Goal: Task Accomplishment & Management: Manage account settings

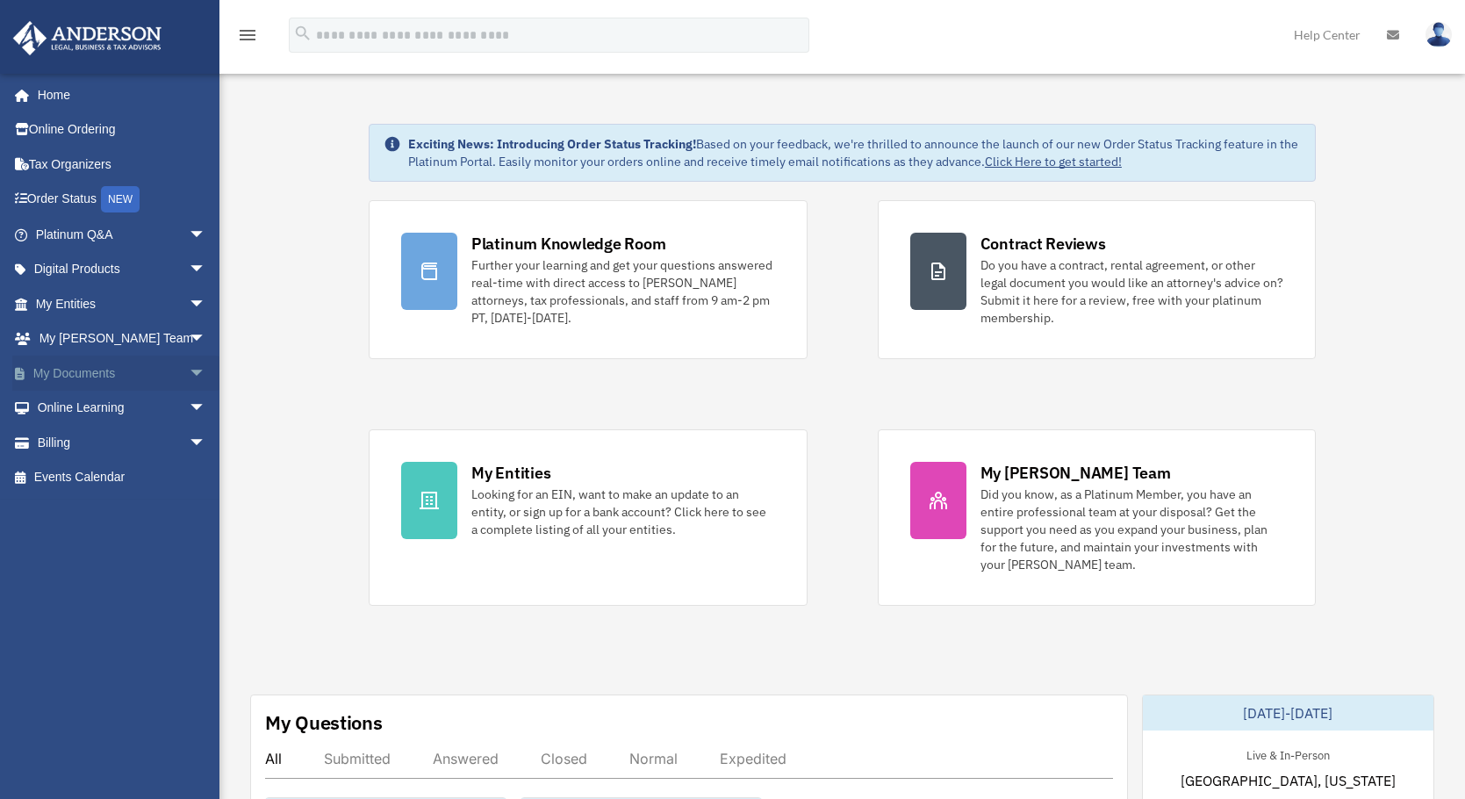
click at [189, 370] on span "arrow_drop_down" at bounding box center [206, 373] width 35 height 36
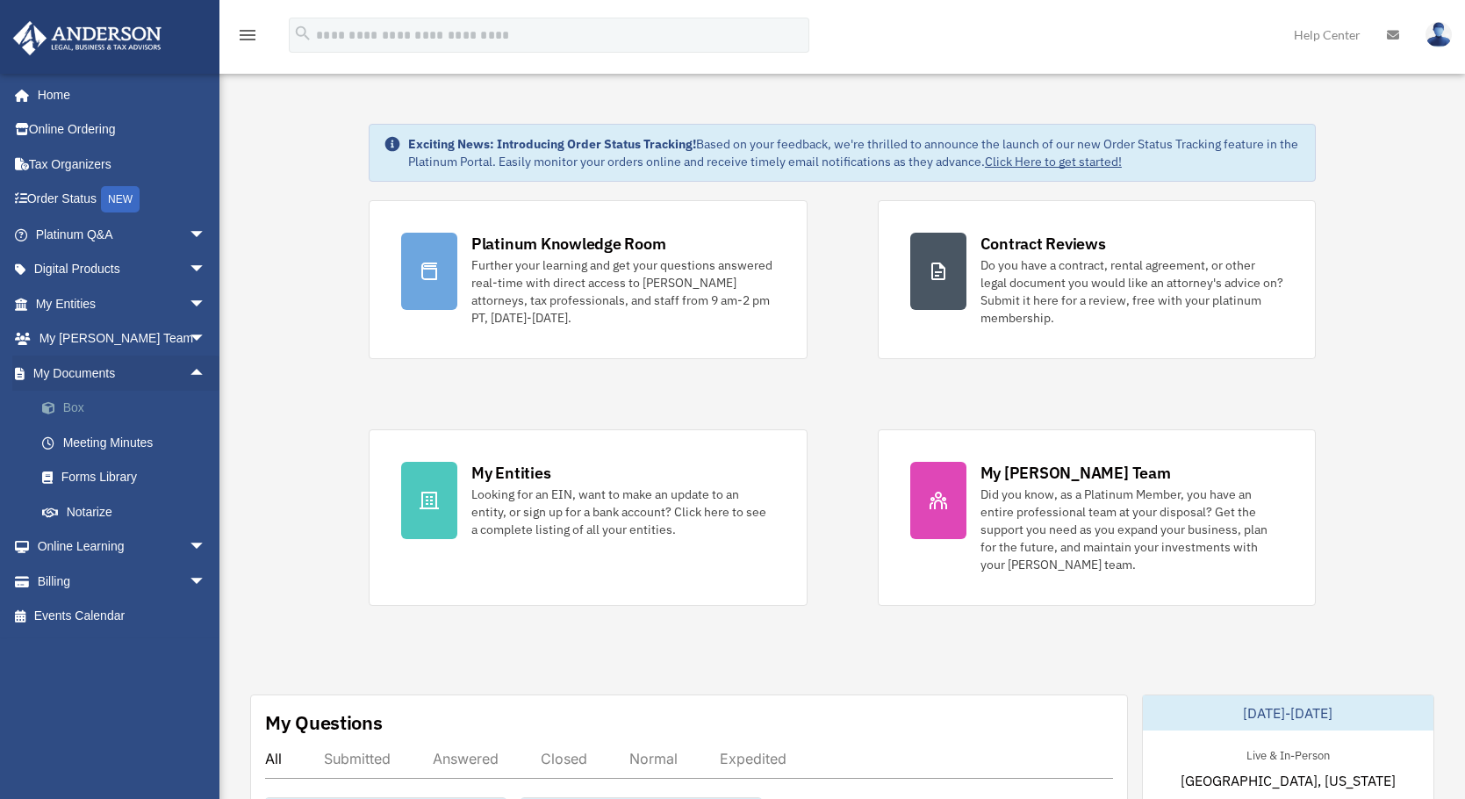
click at [98, 412] on link "Box" at bounding box center [129, 408] width 208 height 35
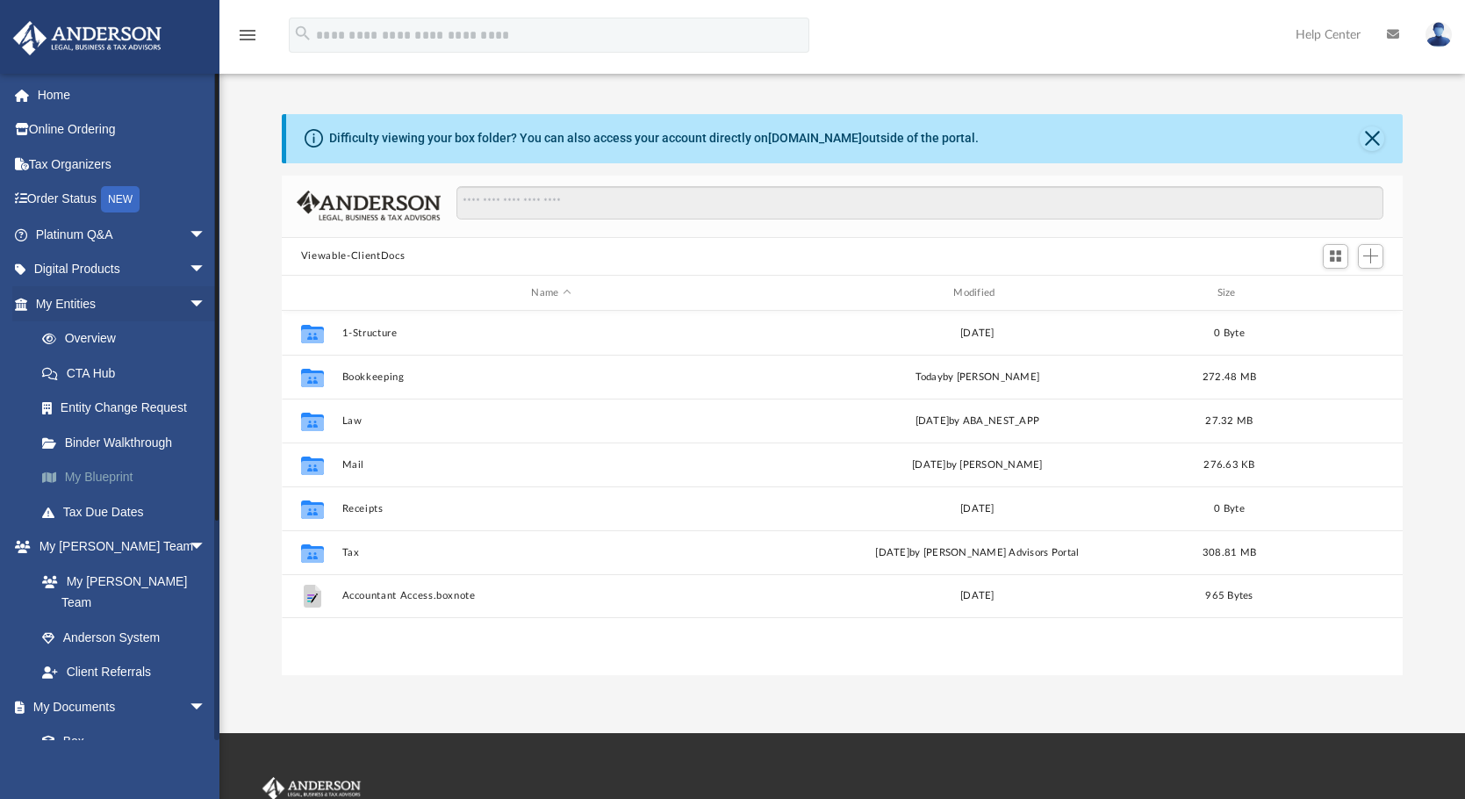
scroll to position [386, 1107]
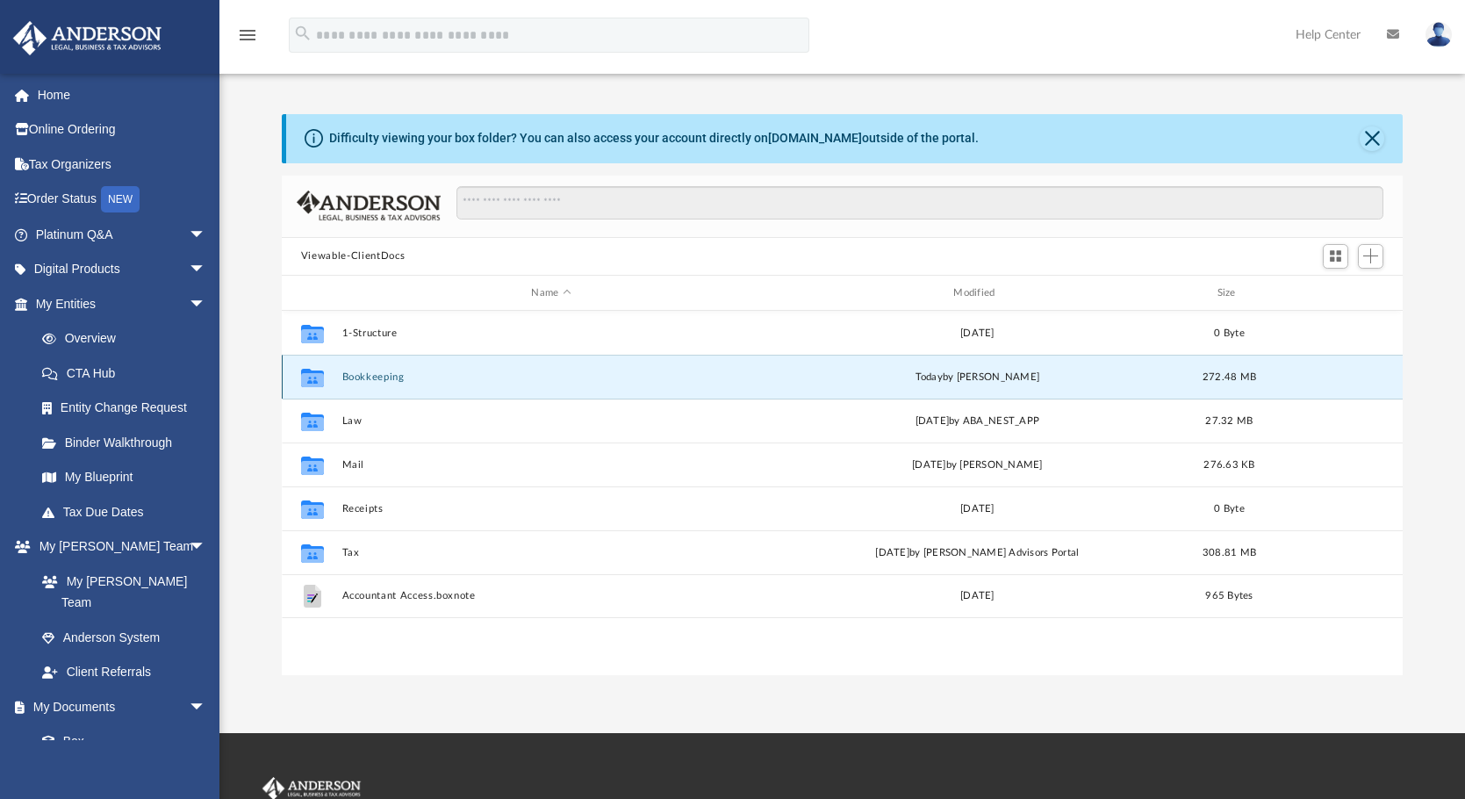
click at [369, 376] on button "Bookkeeping" at bounding box center [550, 376] width 419 height 11
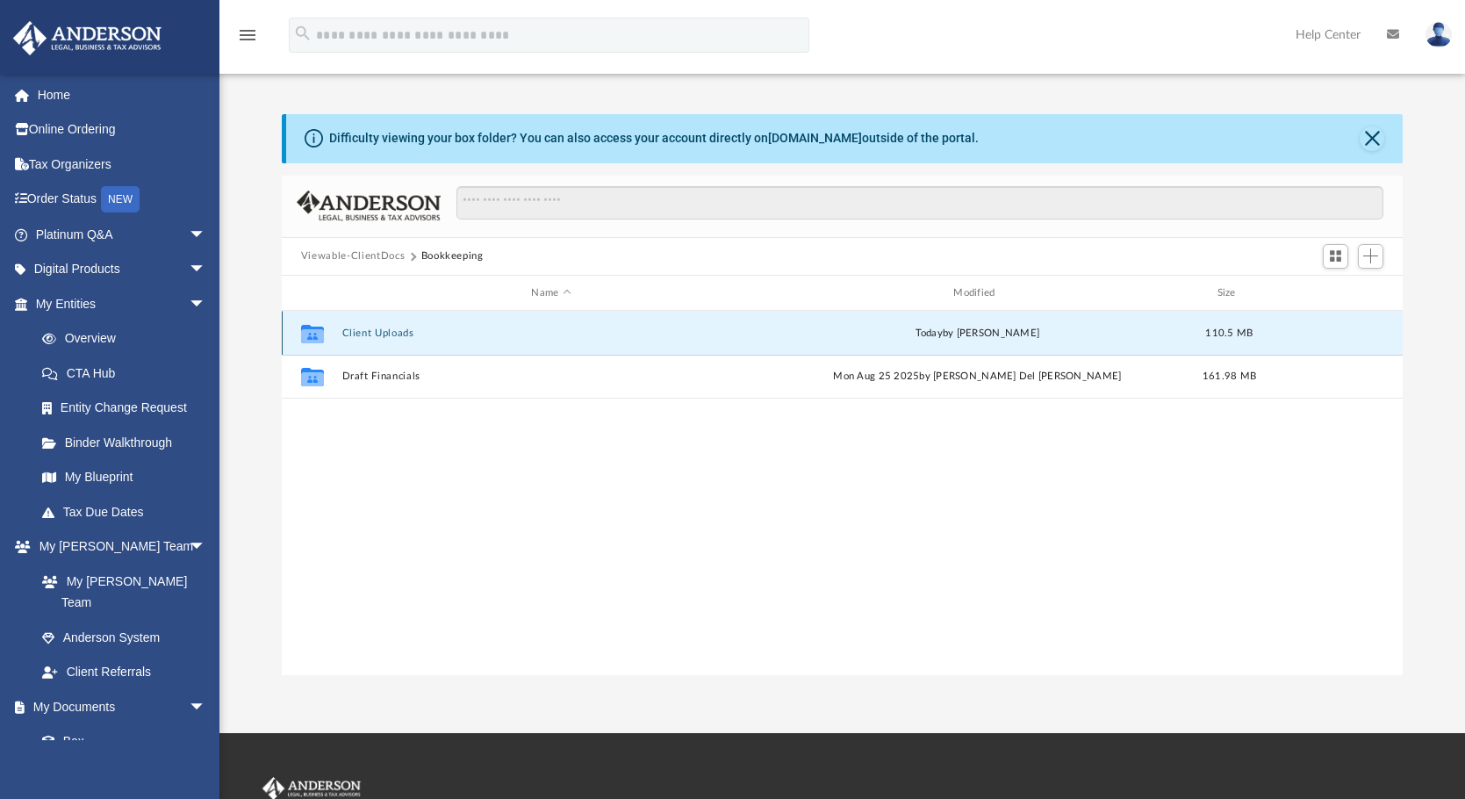
click at [371, 327] on button "Client Uploads" at bounding box center [550, 332] width 419 height 11
click at [394, 335] on button "GDI LLC ([DATE] YE)" at bounding box center [550, 332] width 419 height 11
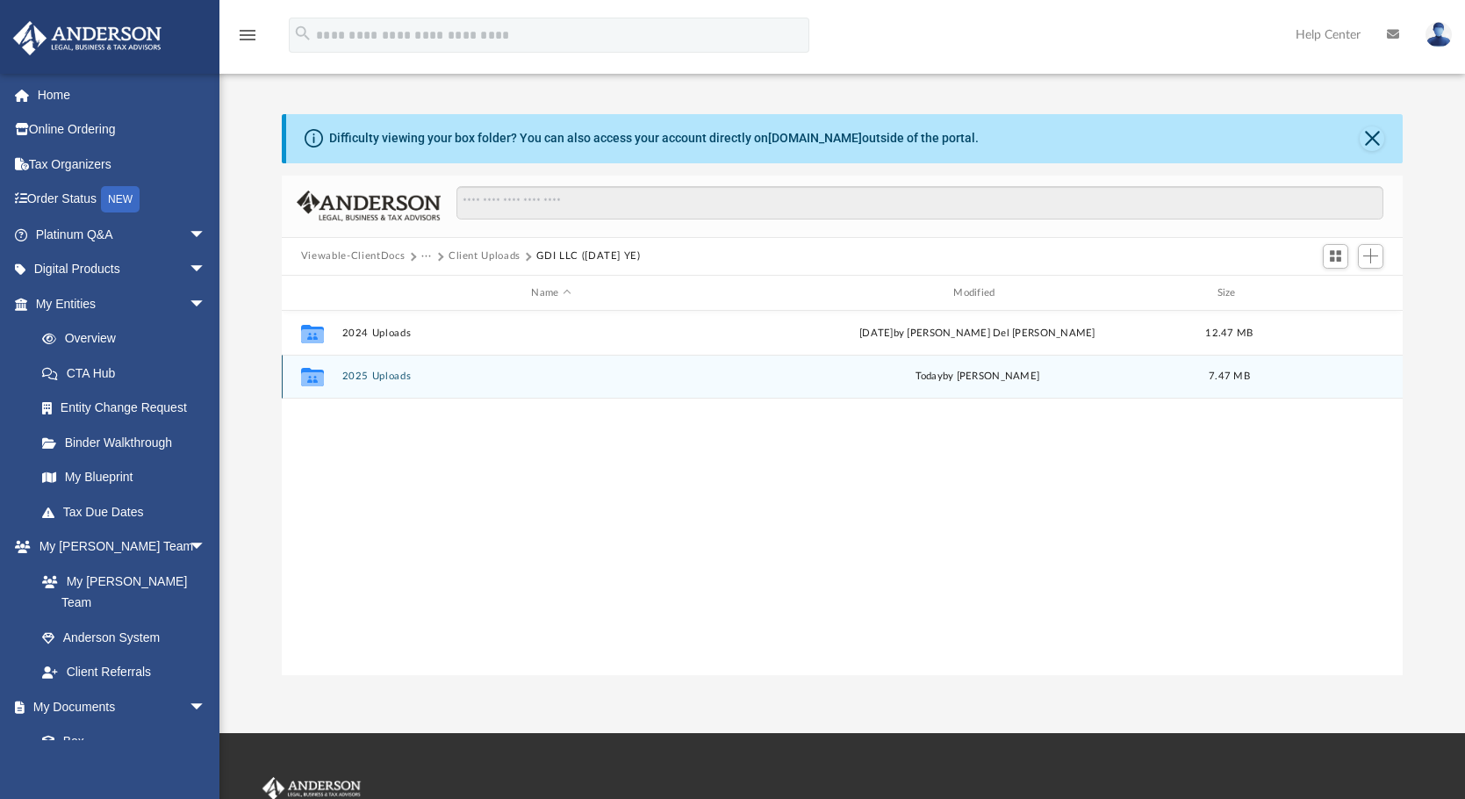
click at [391, 375] on button "2025 Uploads" at bounding box center [550, 376] width 419 height 11
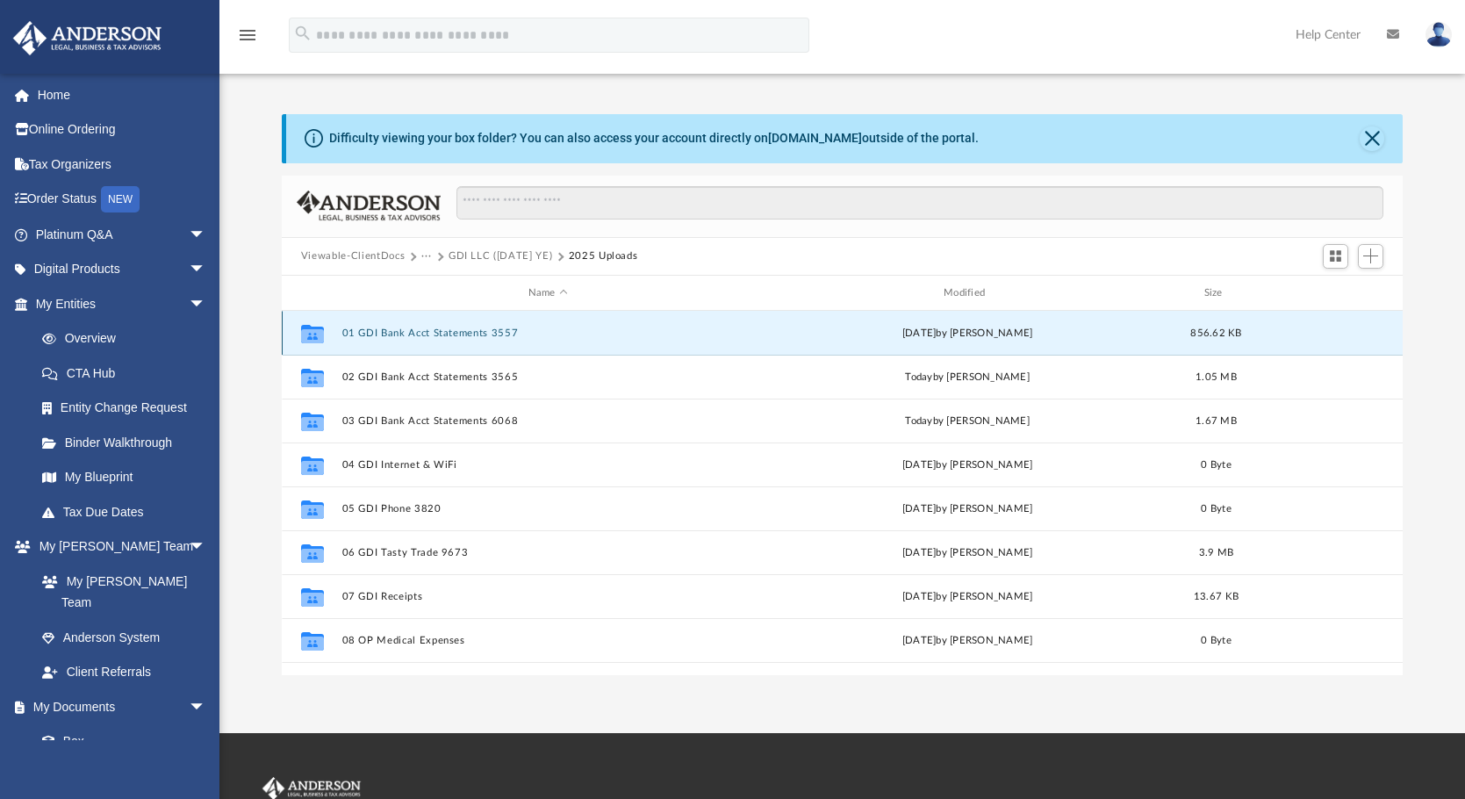
click at [399, 330] on button "01 GDI Bank Acct Statements 3557" at bounding box center [547, 332] width 412 height 11
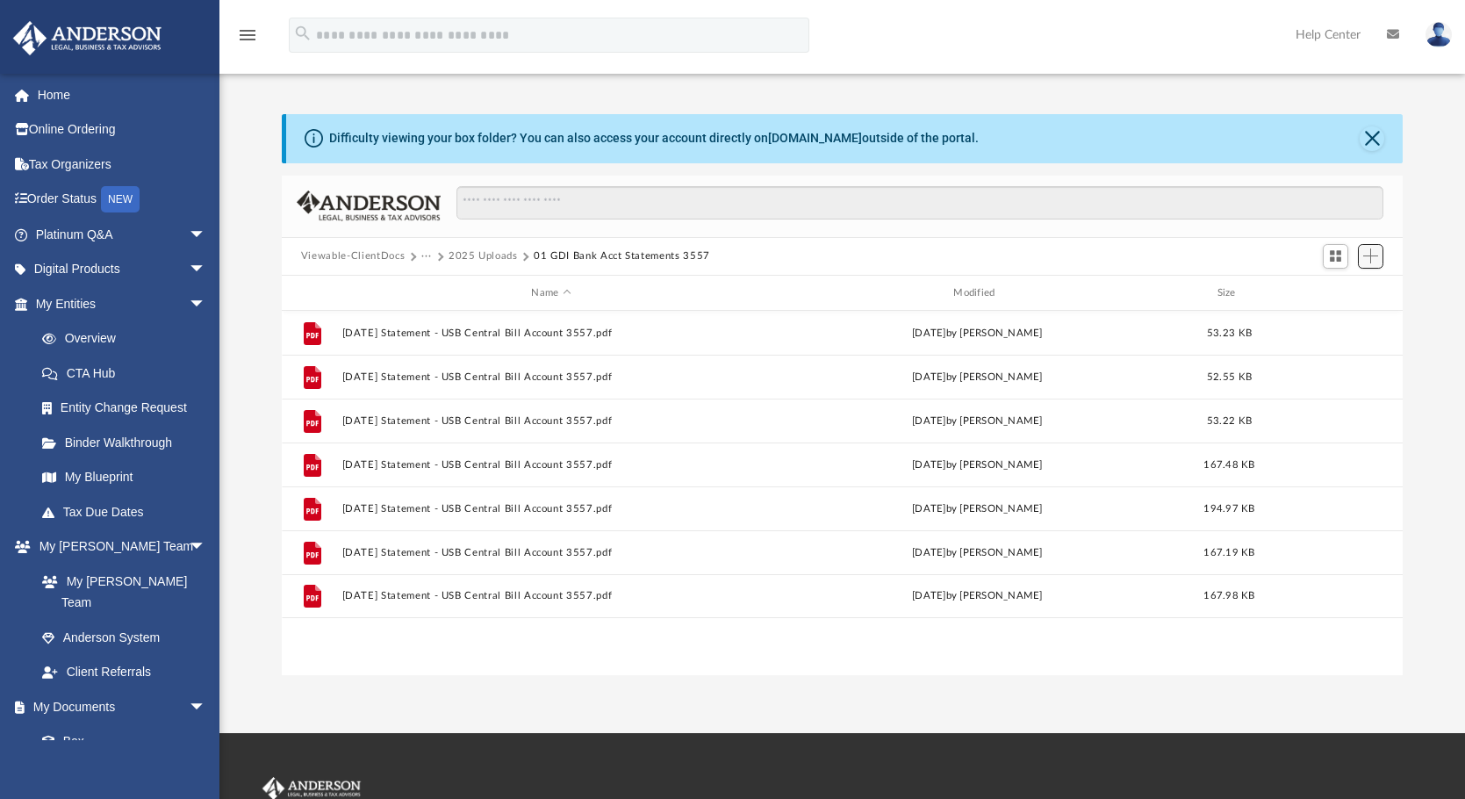
click at [1373, 254] on span "Add" at bounding box center [1370, 255] width 15 height 15
click at [1329, 288] on li "Upload" at bounding box center [1345, 292] width 56 height 18
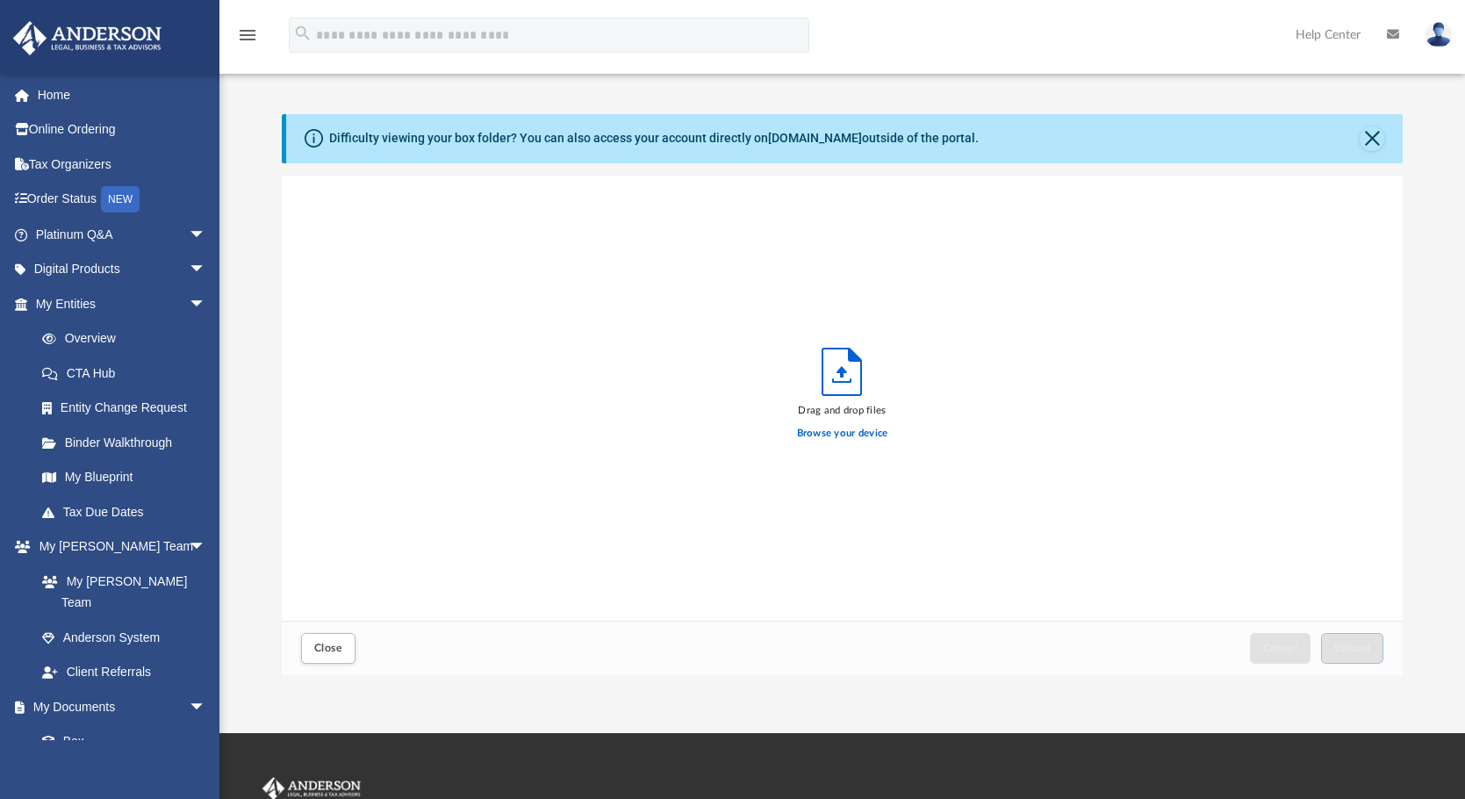
scroll to position [432, 1107]
click at [844, 433] on label "Browse your device" at bounding box center [842, 434] width 91 height 16
click at [0, 0] on input "Browse your device" at bounding box center [0, 0] width 0 height 0
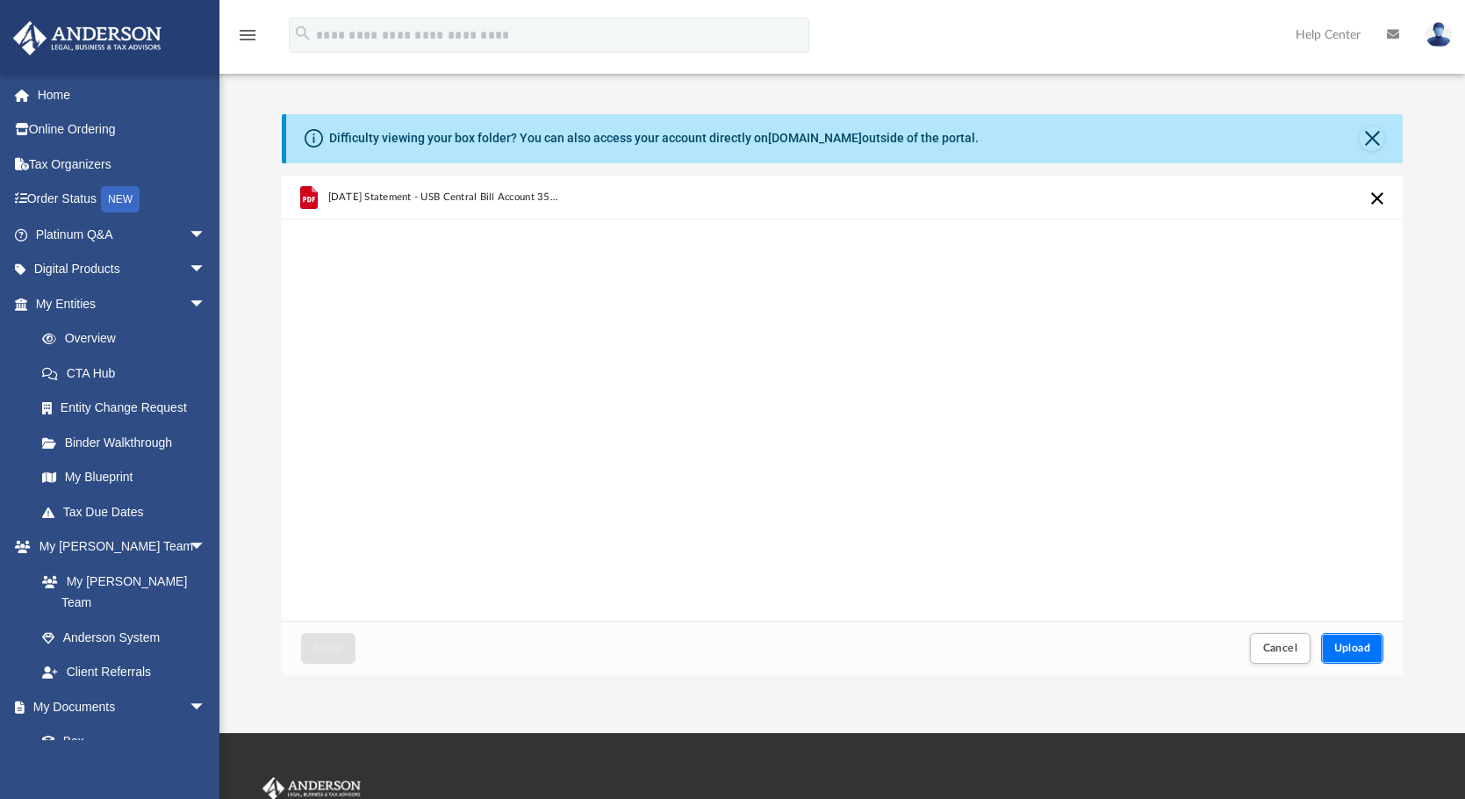
click at [1351, 649] on span "Upload" at bounding box center [1352, 647] width 37 height 11
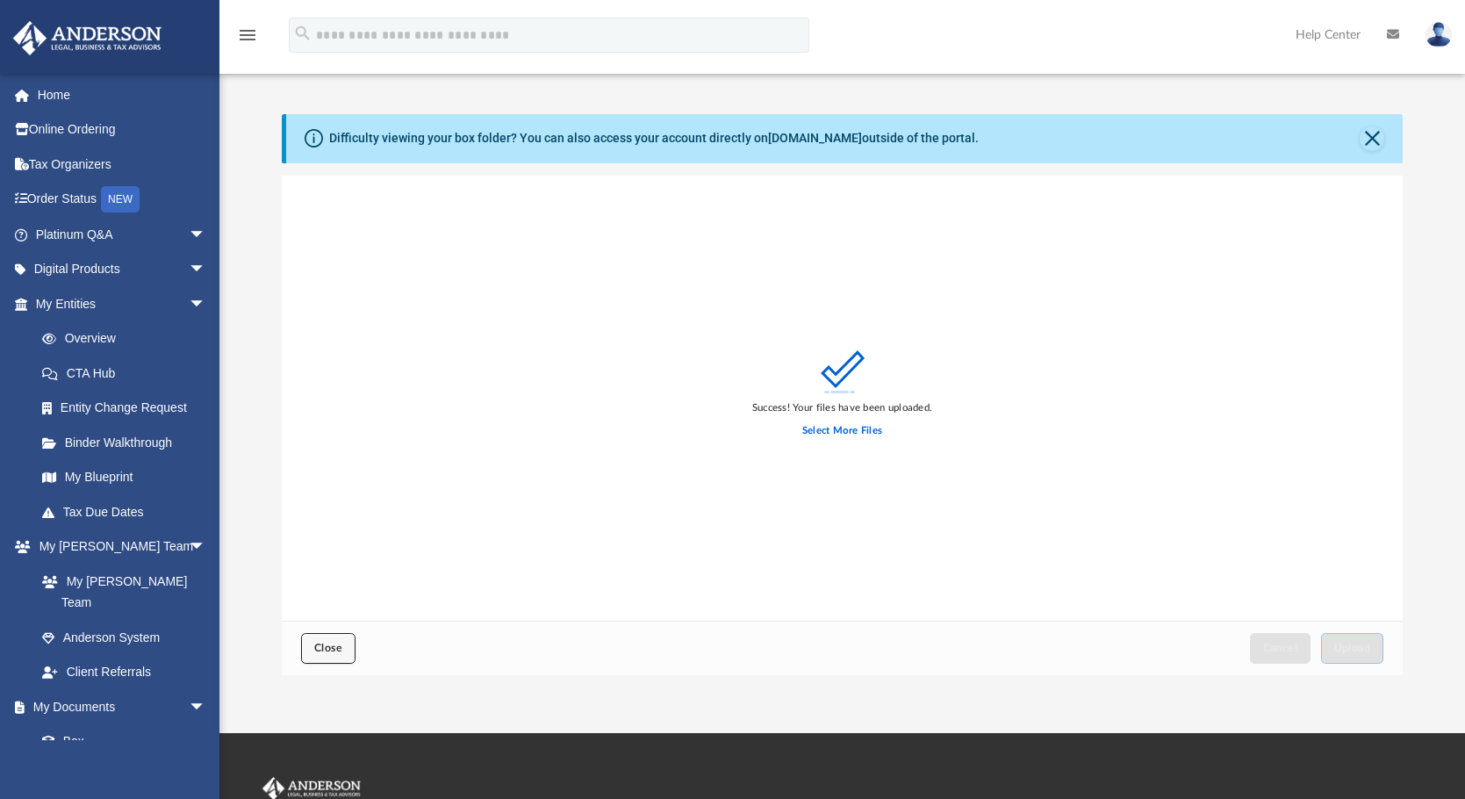
click at [340, 649] on span "Close" at bounding box center [328, 647] width 28 height 11
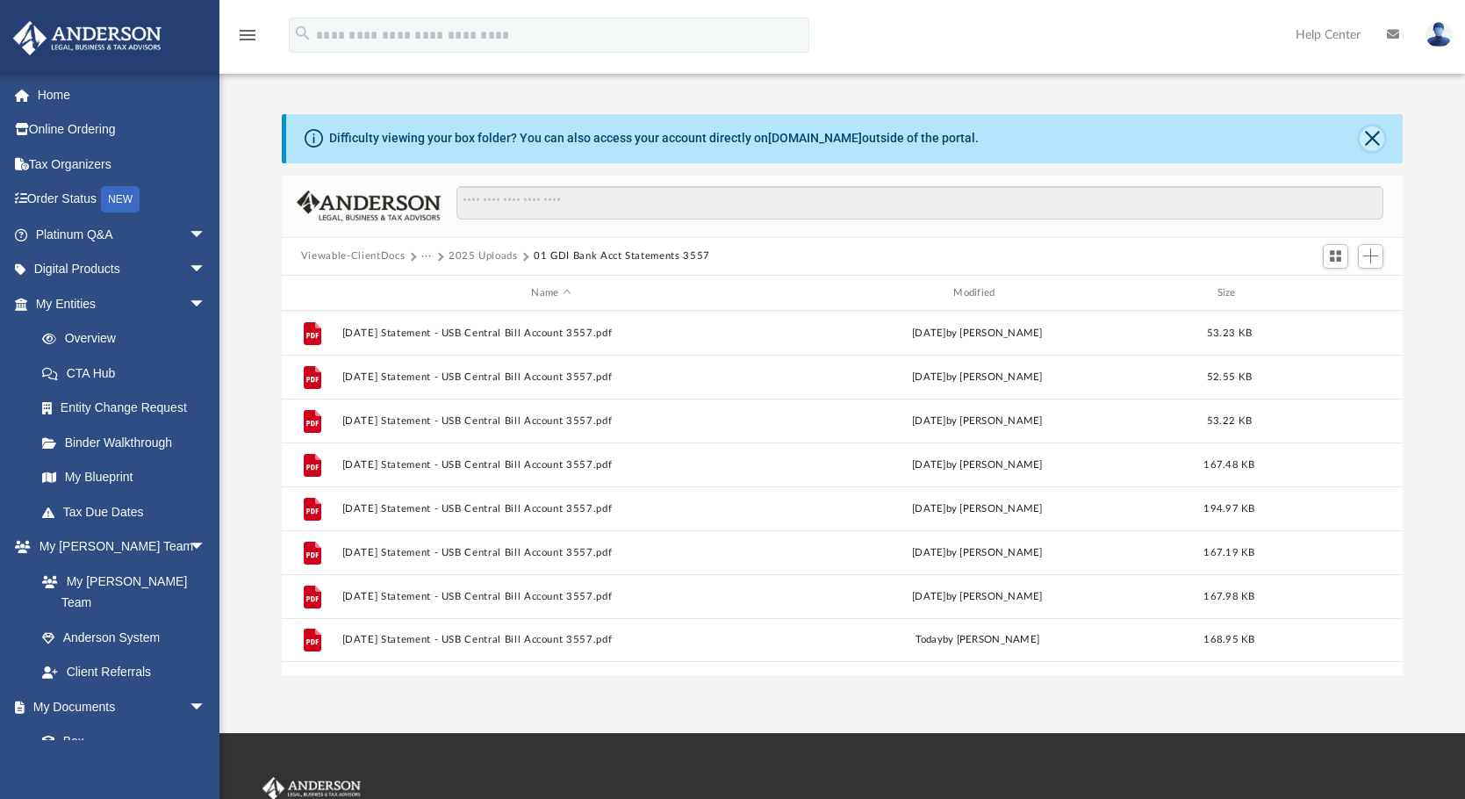
click at [1376, 140] on button "Close" at bounding box center [1371, 138] width 25 height 25
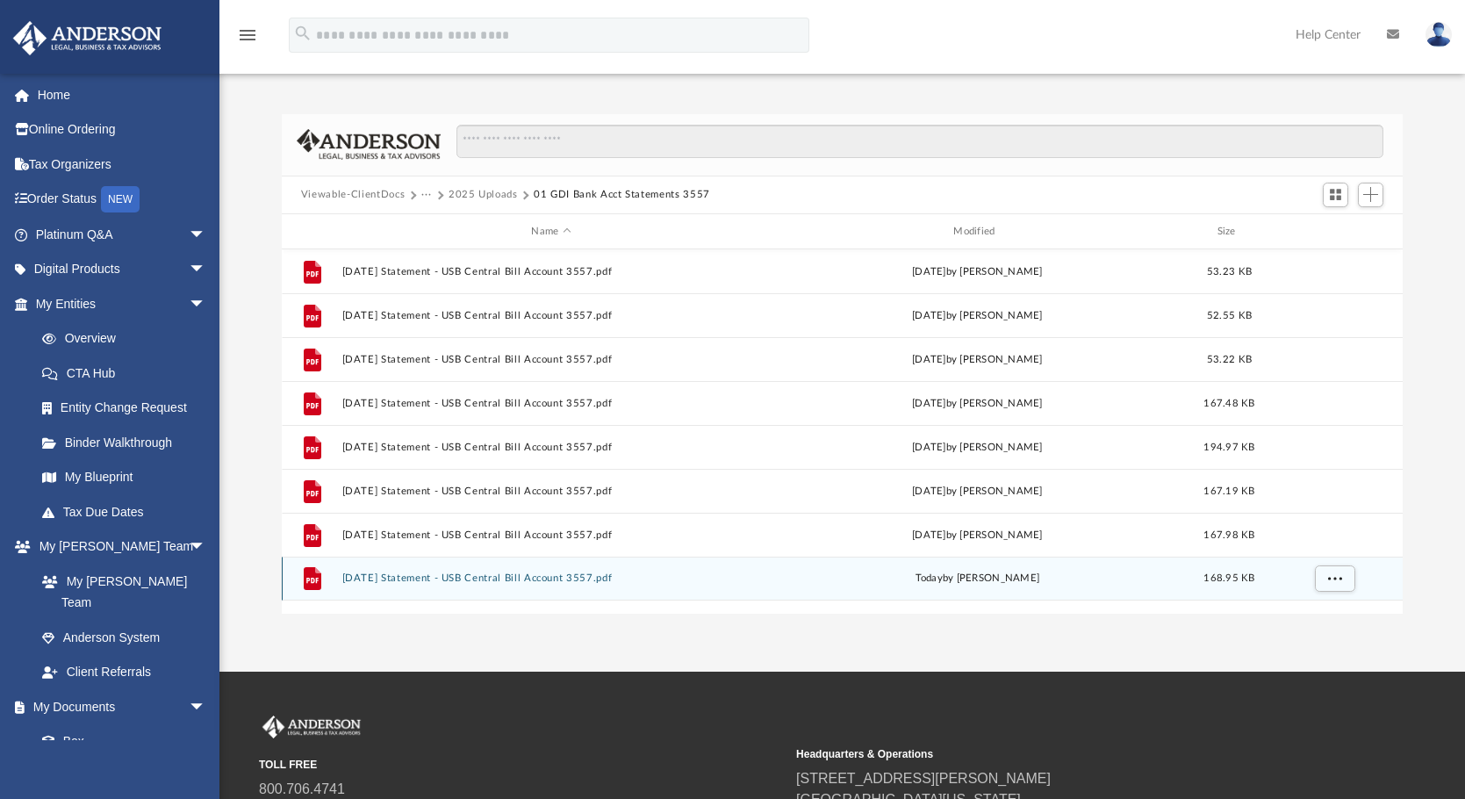
click at [462, 577] on button "[DATE] Statement - USB Central Bill Account 3557.pdf" at bounding box center [550, 578] width 419 height 11
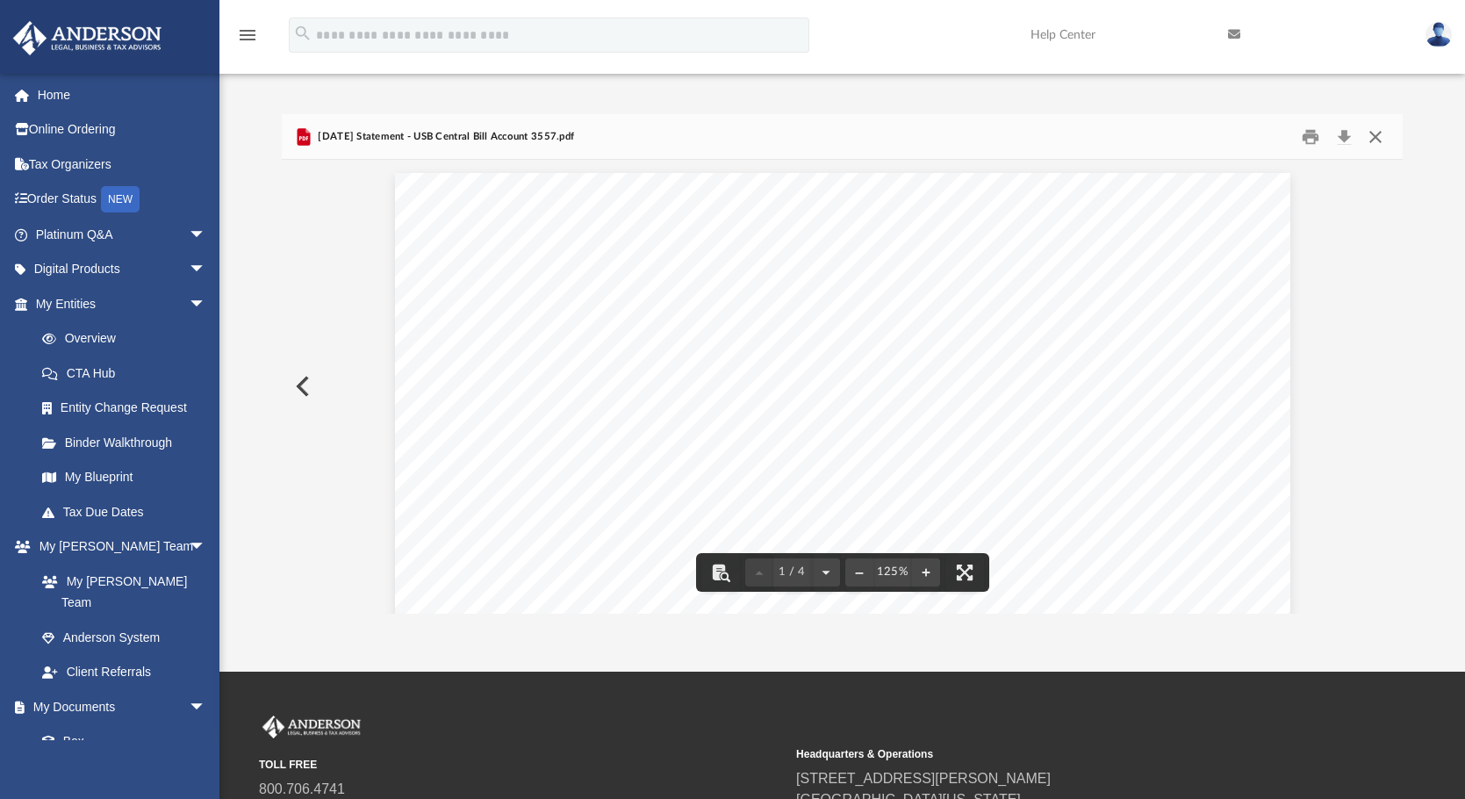
click at [1377, 133] on button "Close" at bounding box center [1375, 136] width 32 height 27
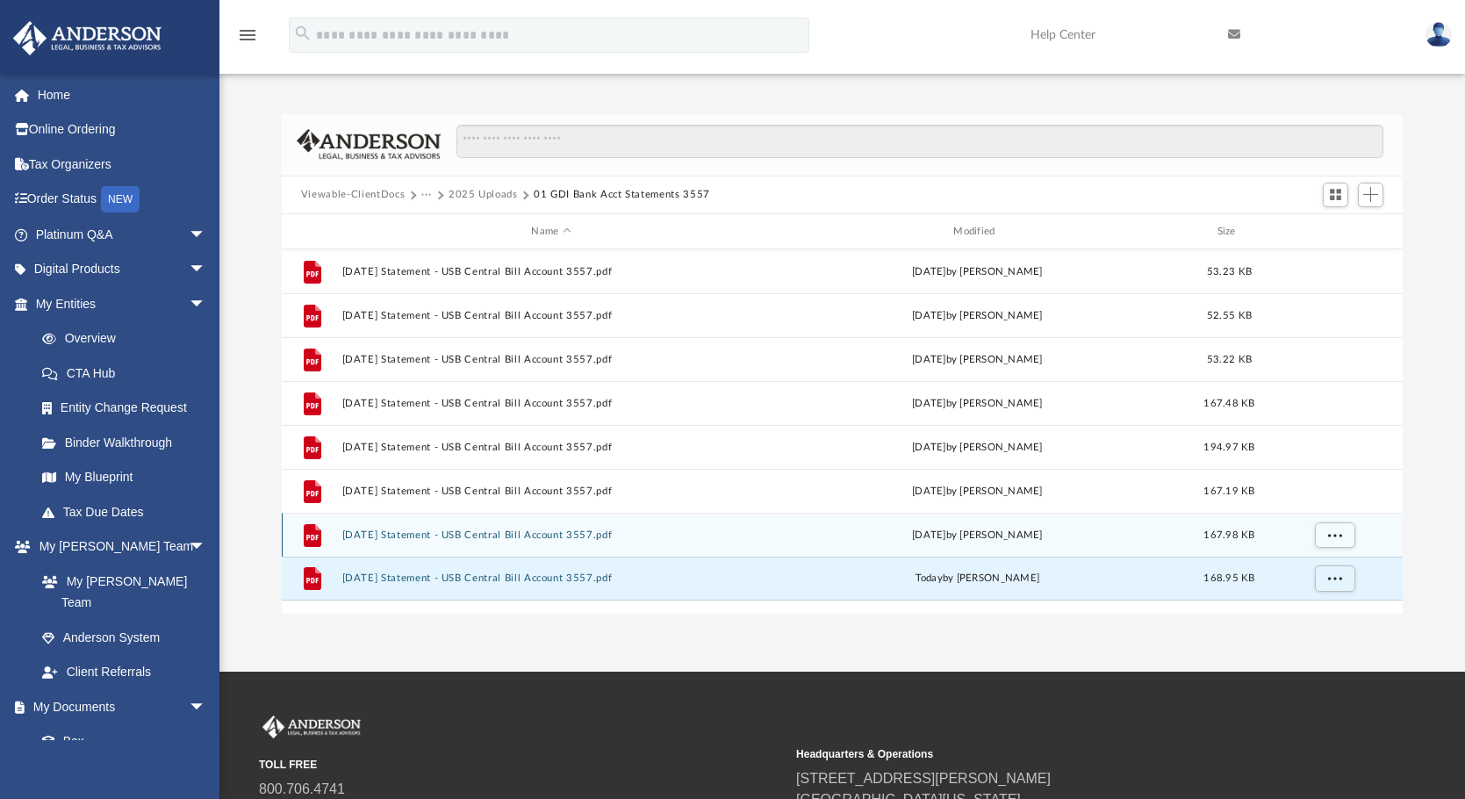
click at [419, 534] on button "[DATE] Statement - USB Central Bill Account 3557.pdf" at bounding box center [550, 534] width 419 height 11
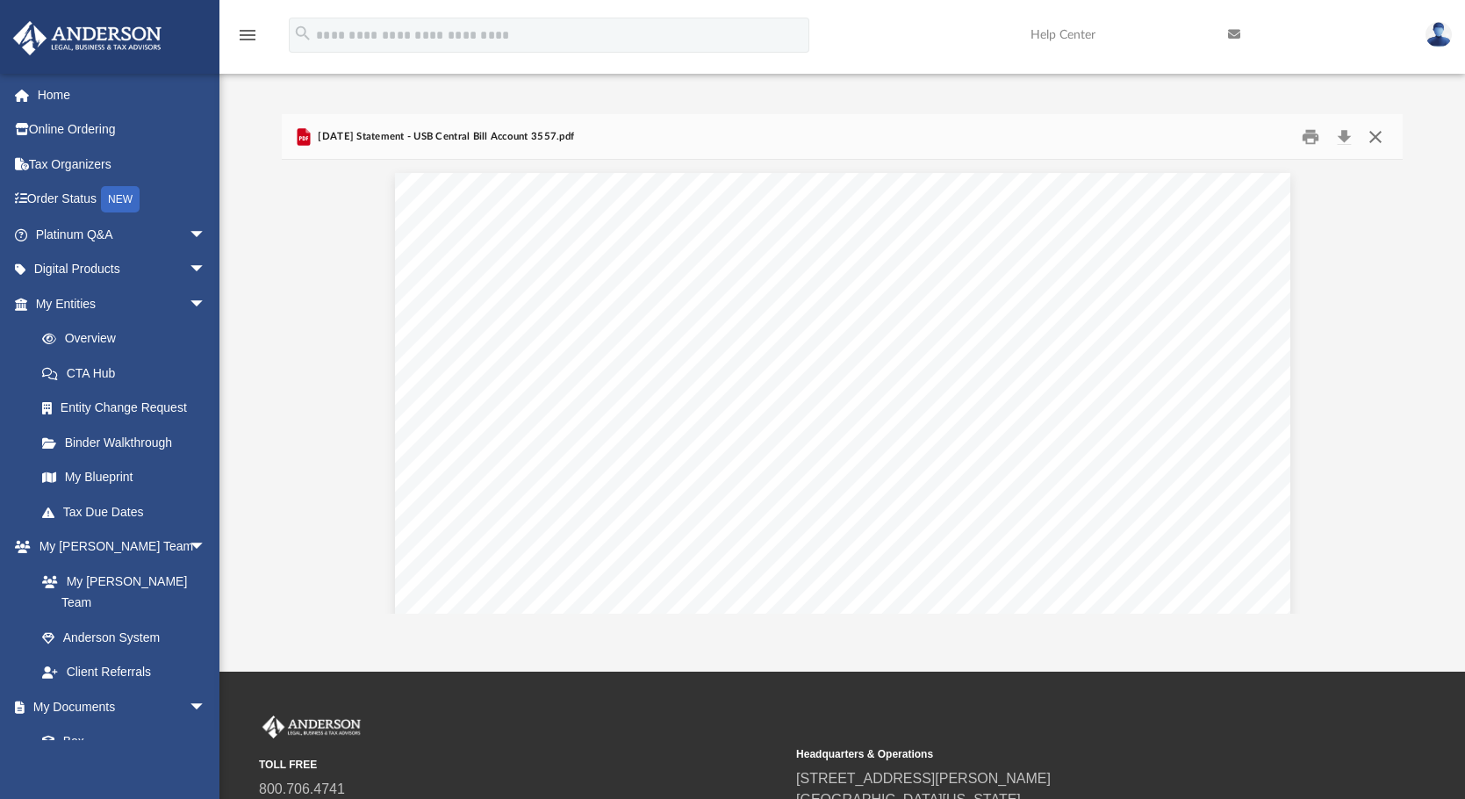
click at [1375, 134] on button "Close" at bounding box center [1375, 136] width 32 height 27
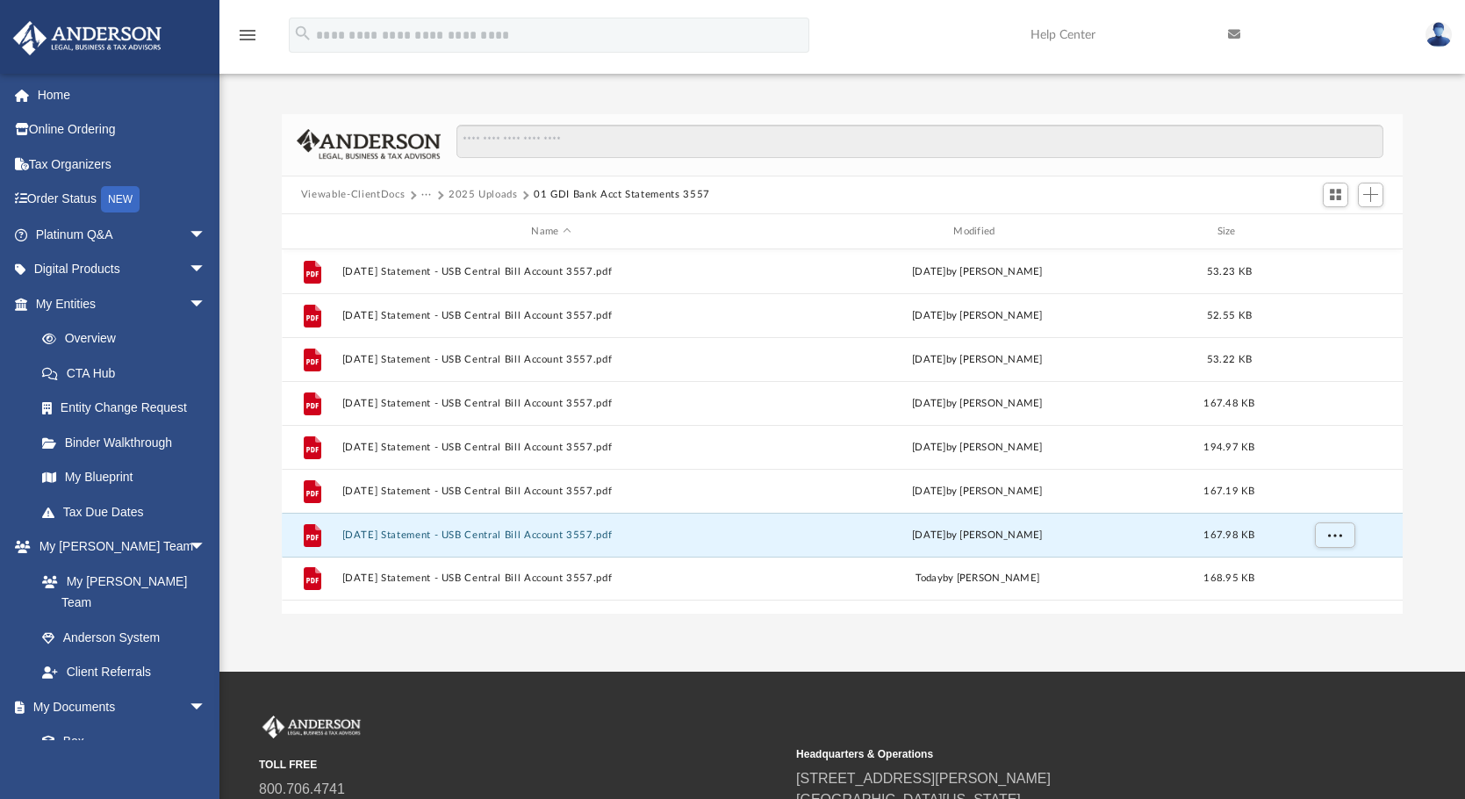
click at [503, 195] on button "2025 Uploads" at bounding box center [482, 195] width 69 height 16
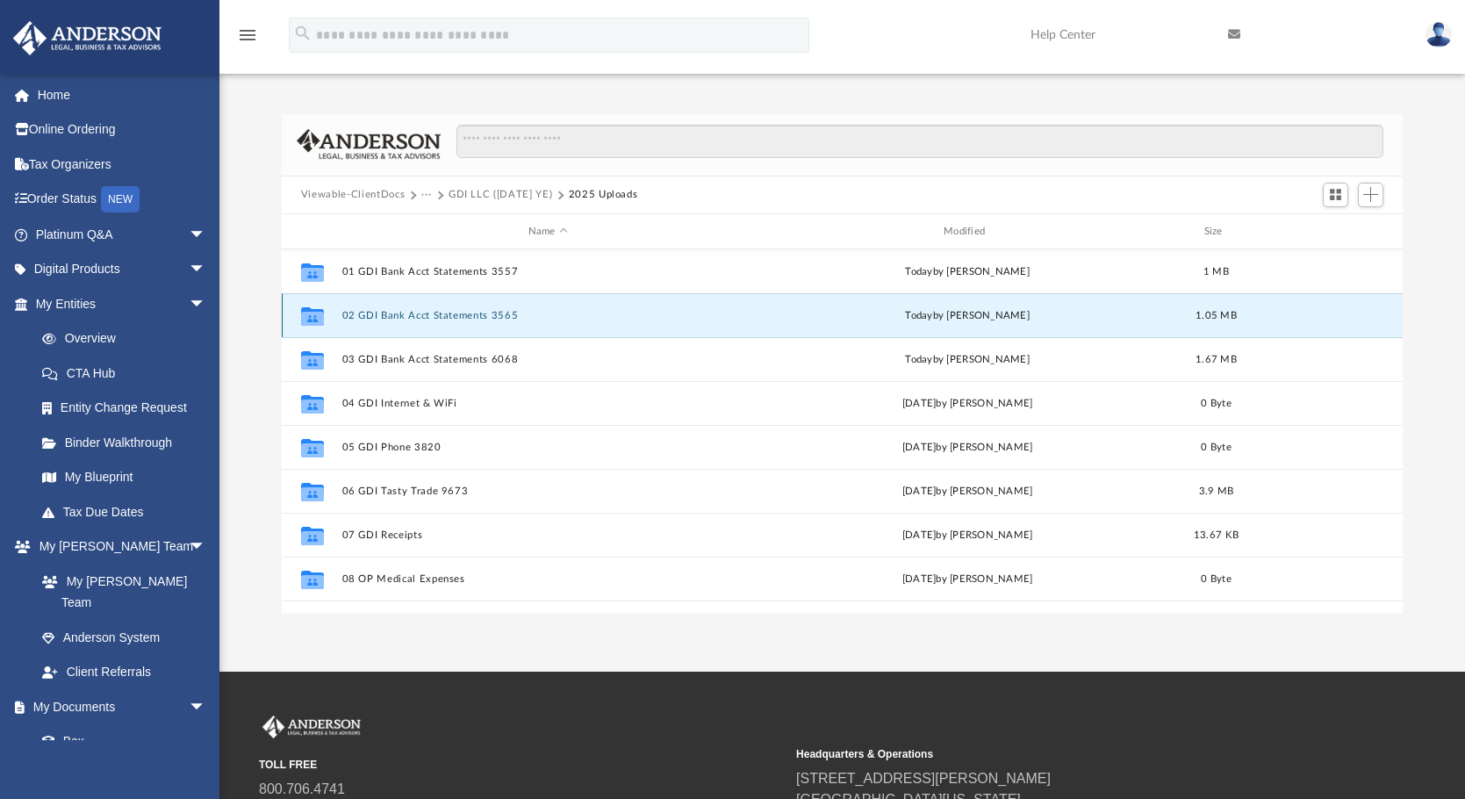
click at [450, 314] on button "02 GDI Bank Acct Statements 3565" at bounding box center [547, 315] width 412 height 11
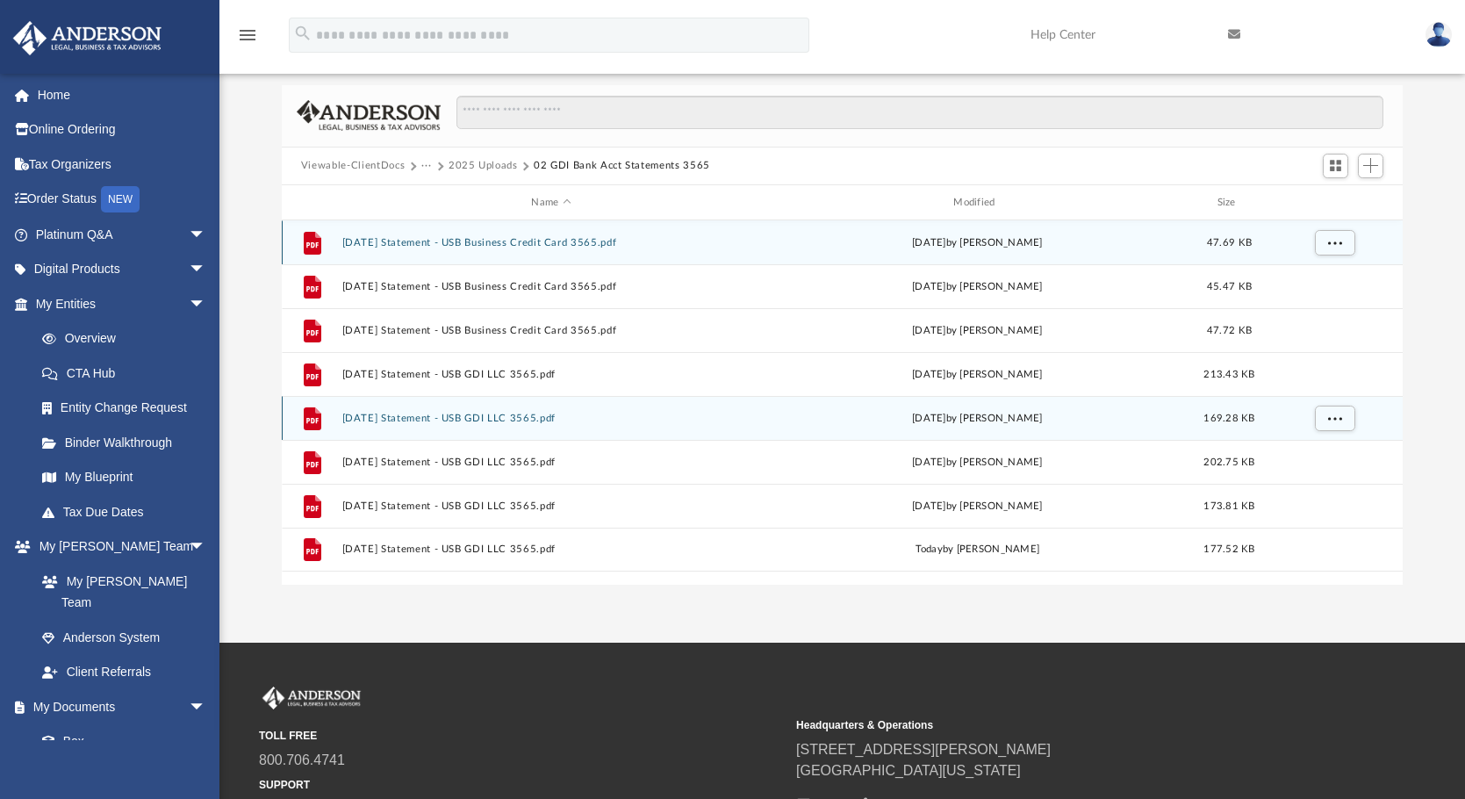
scroll to position [0, 0]
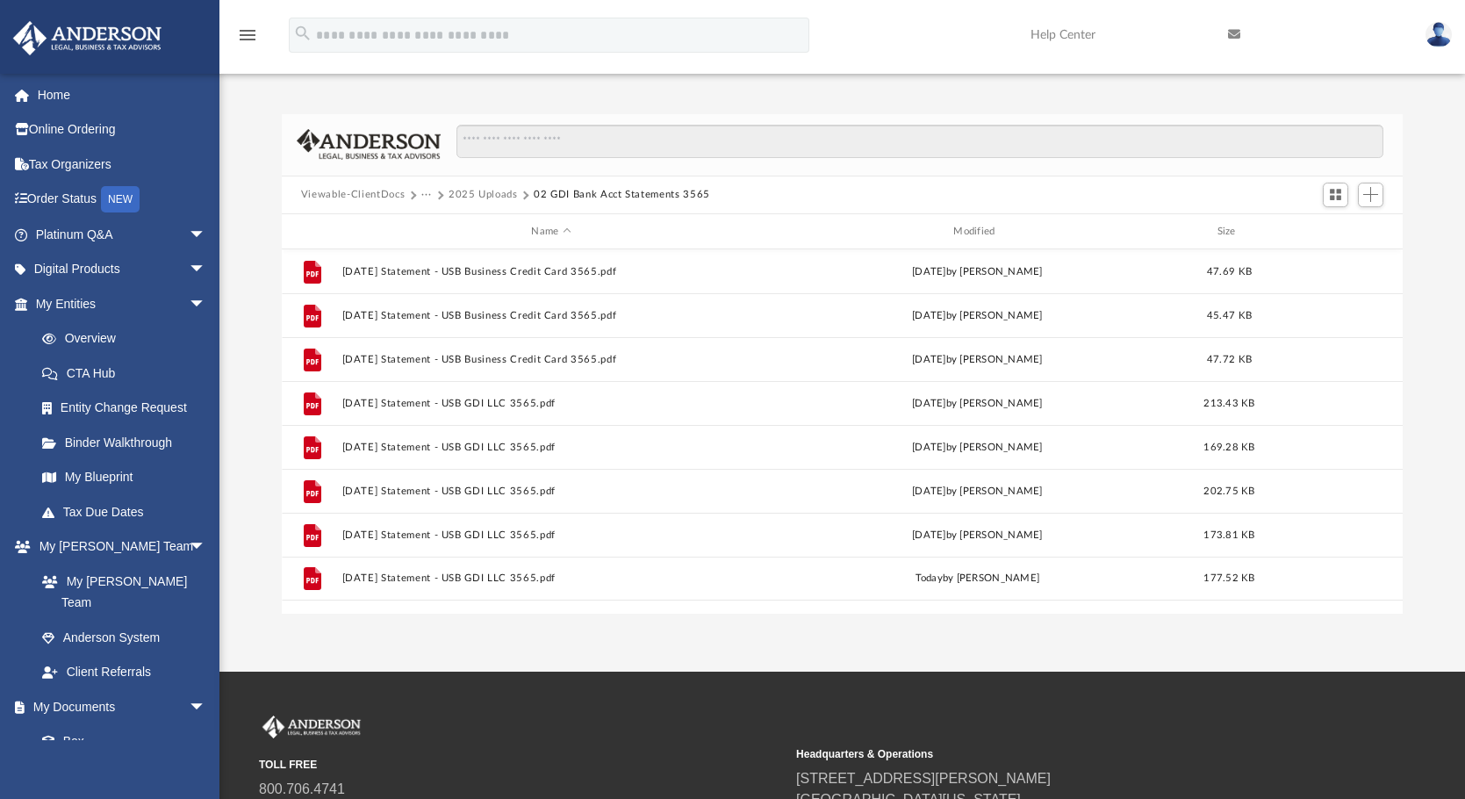
click at [489, 195] on button "2025 Uploads" at bounding box center [482, 195] width 69 height 16
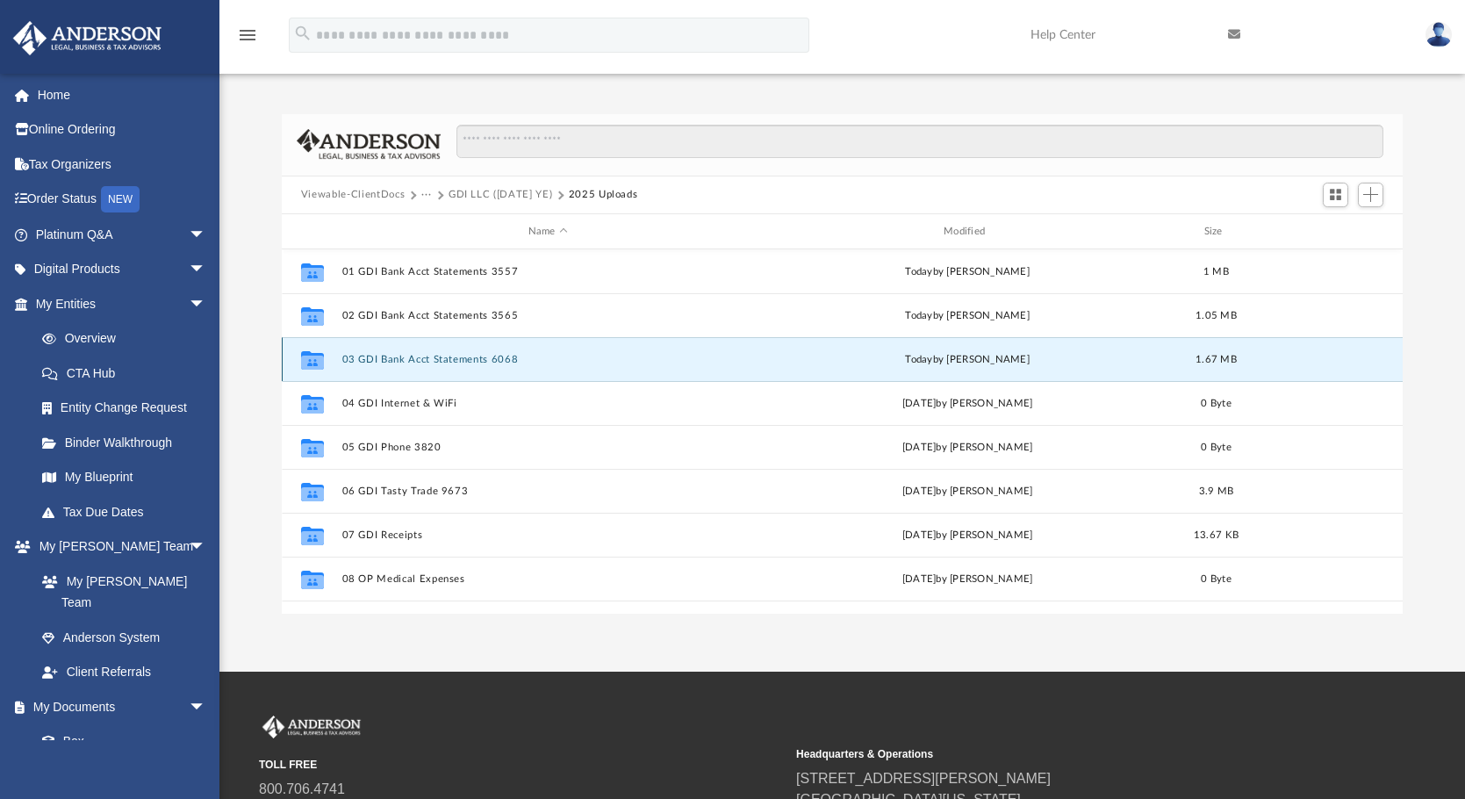
click at [440, 360] on button "03 GDI Bank Acct Statements 6068" at bounding box center [547, 359] width 412 height 11
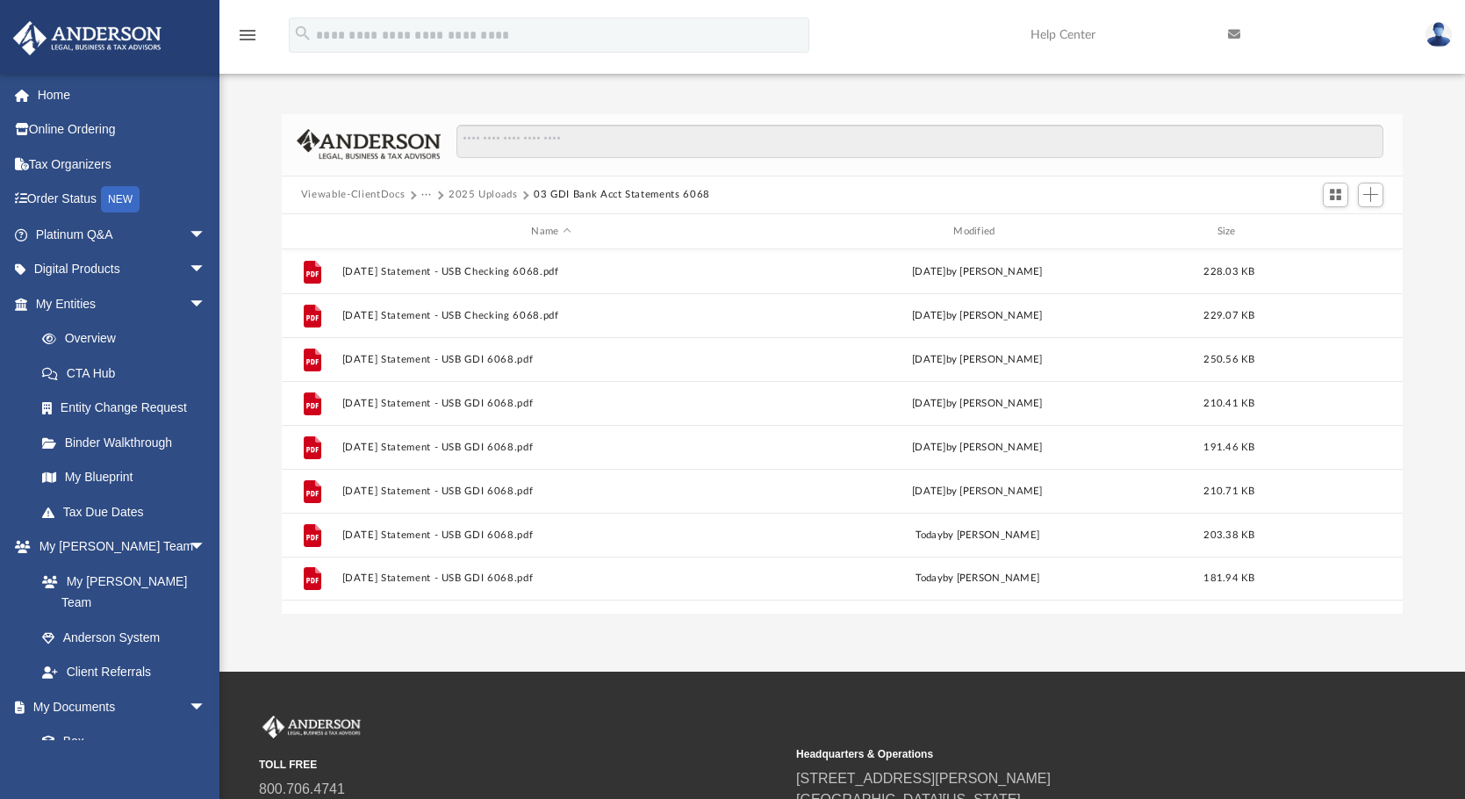
click at [490, 190] on button "2025 Uploads" at bounding box center [482, 195] width 69 height 16
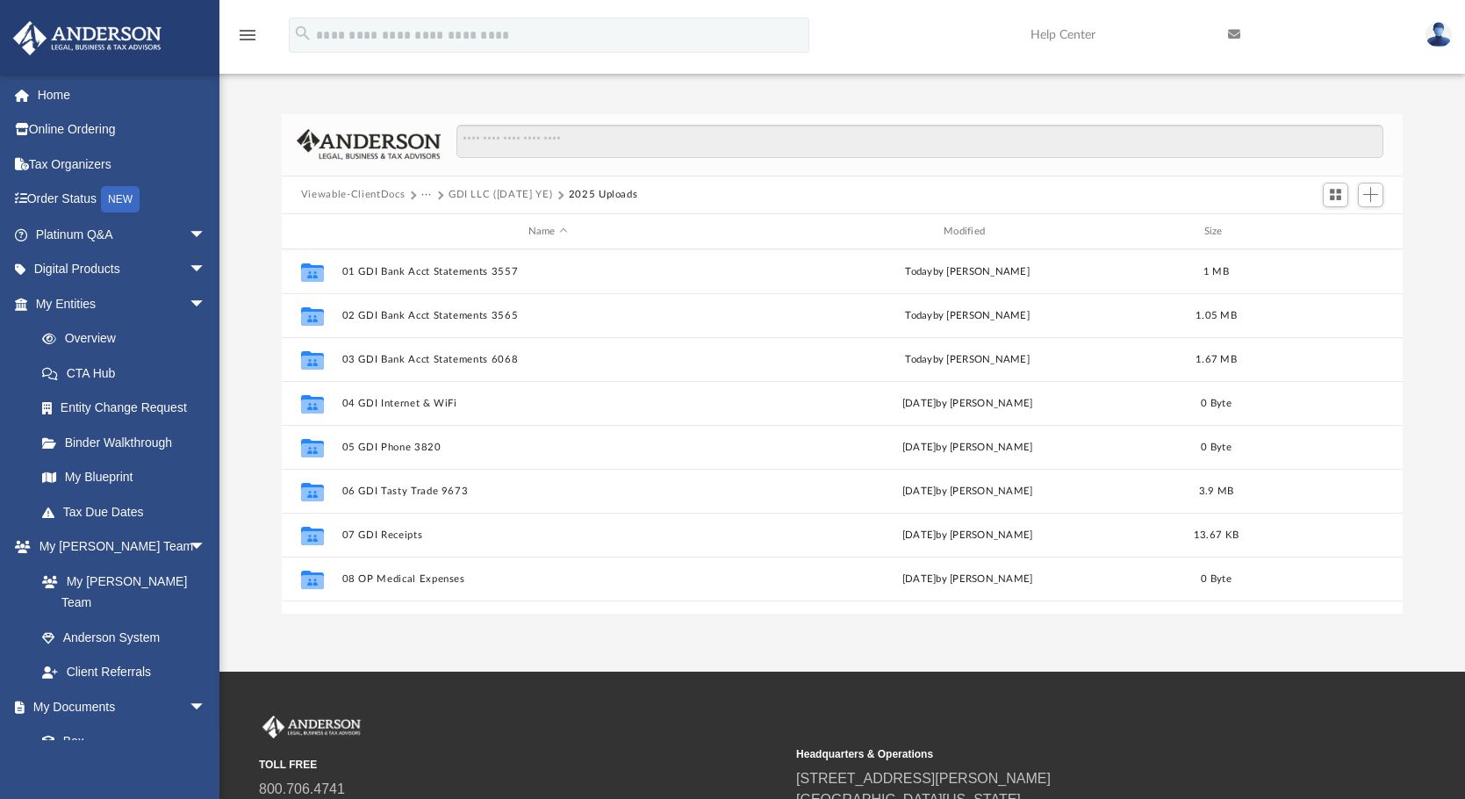
click at [1434, 30] on img at bounding box center [1438, 34] width 26 height 25
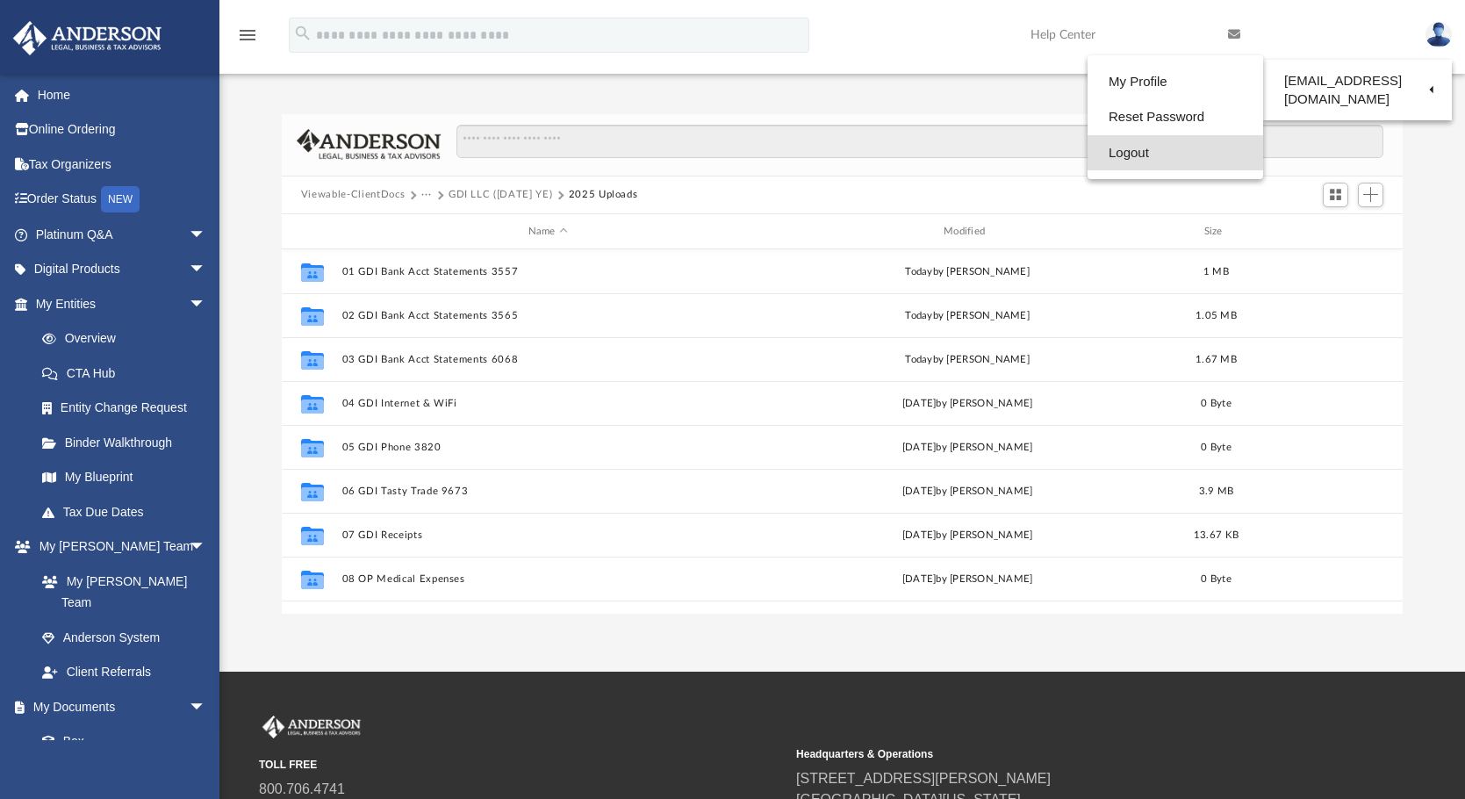
click at [1129, 153] on link "Logout" at bounding box center [1175, 153] width 176 height 36
